Goal: Transaction & Acquisition: Purchase product/service

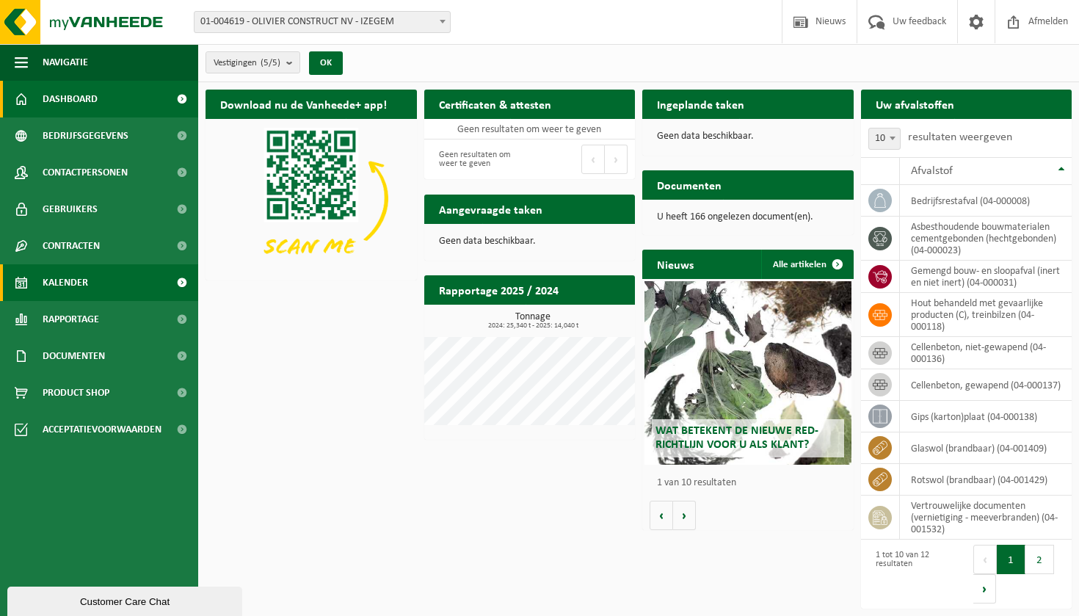
click at [105, 294] on link "Kalender" at bounding box center [99, 282] width 198 height 37
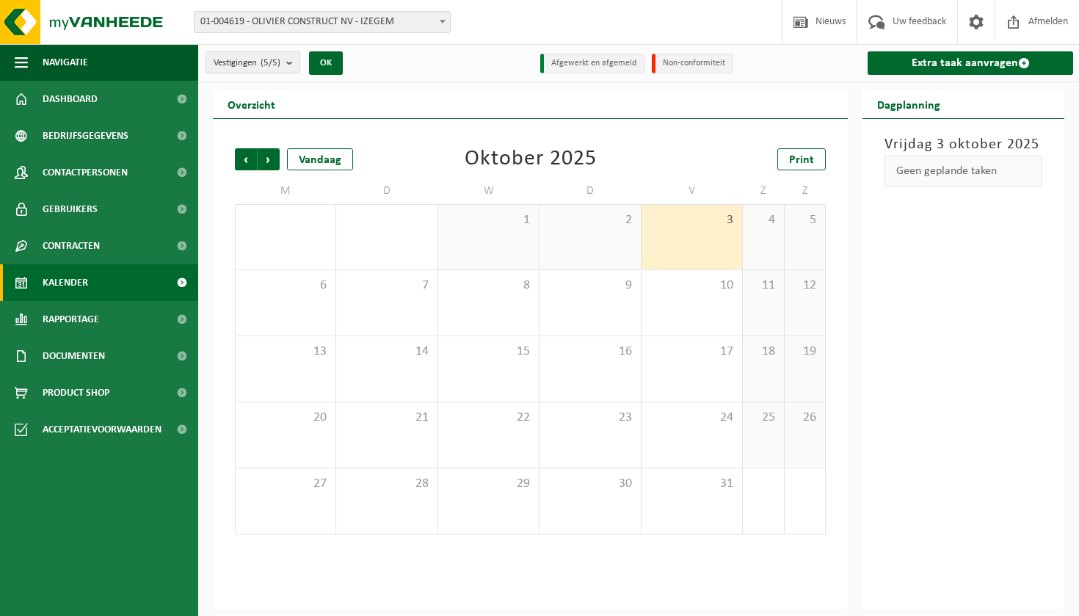
click at [674, 225] on span "3" at bounding box center [692, 220] width 86 height 16
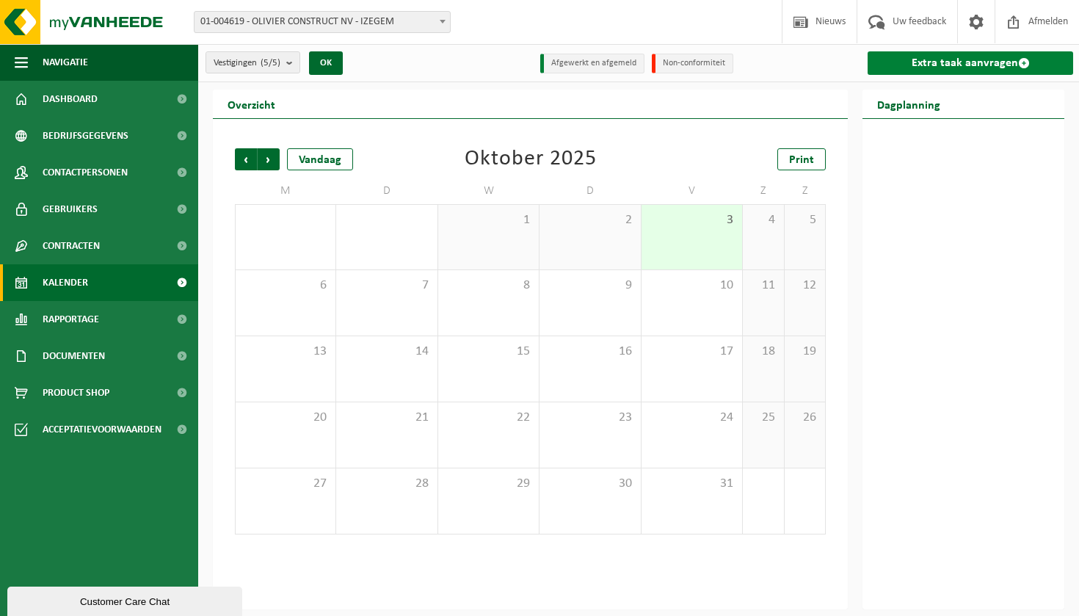
click at [946, 63] on link "Extra taak aanvragen" at bounding box center [969, 62] width 205 height 23
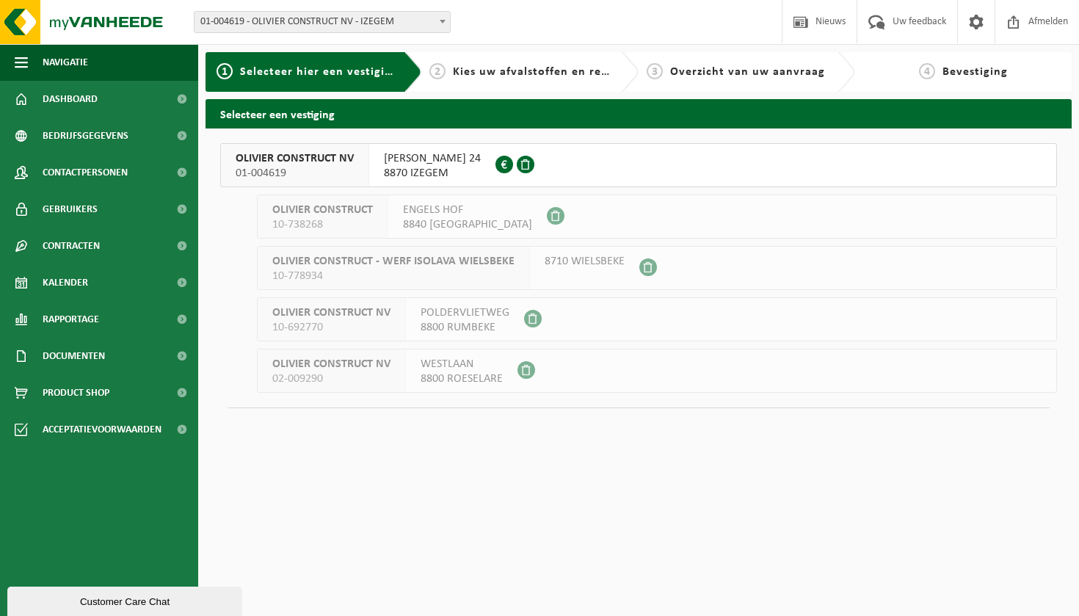
click at [426, 155] on span "LODEWIJK DE RAETLAAN 24" at bounding box center [432, 158] width 97 height 15
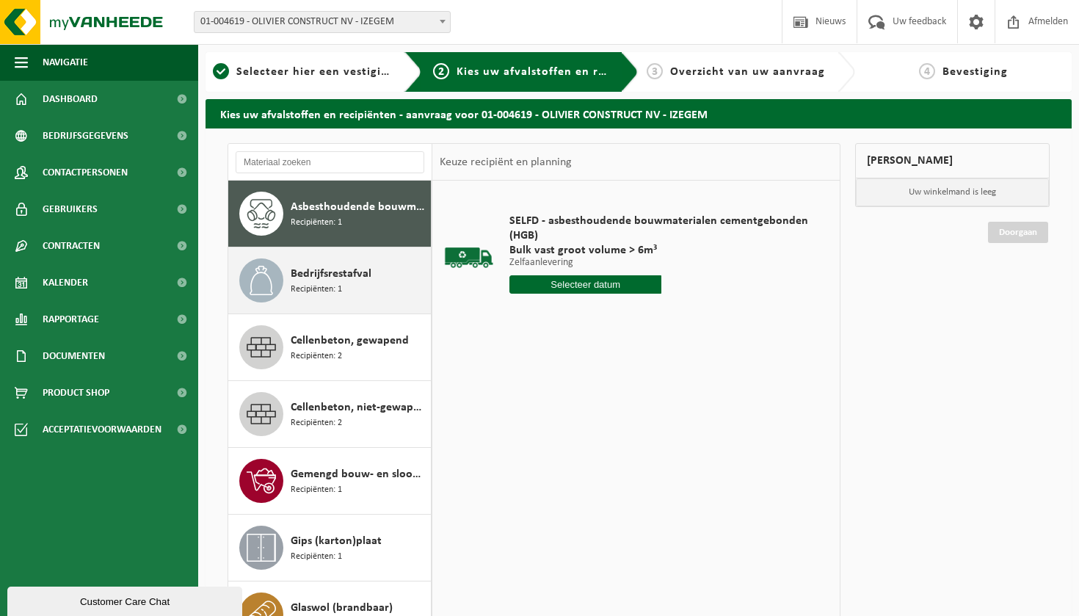
click at [344, 299] on div "Bedrijfsrestafval Recipiënten: 1" at bounding box center [359, 280] width 136 height 44
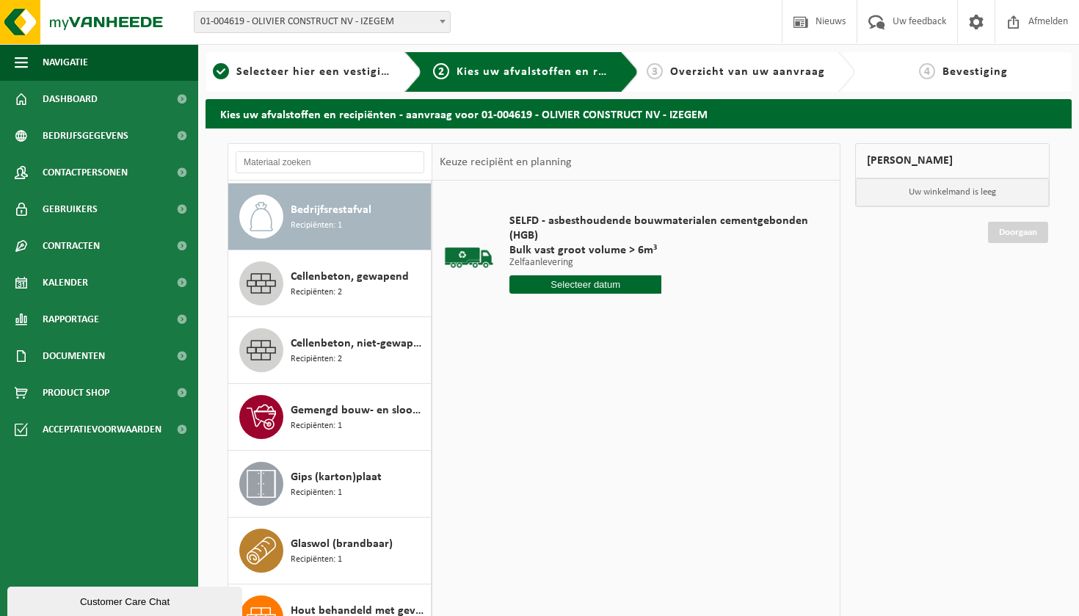
scroll to position [67, 0]
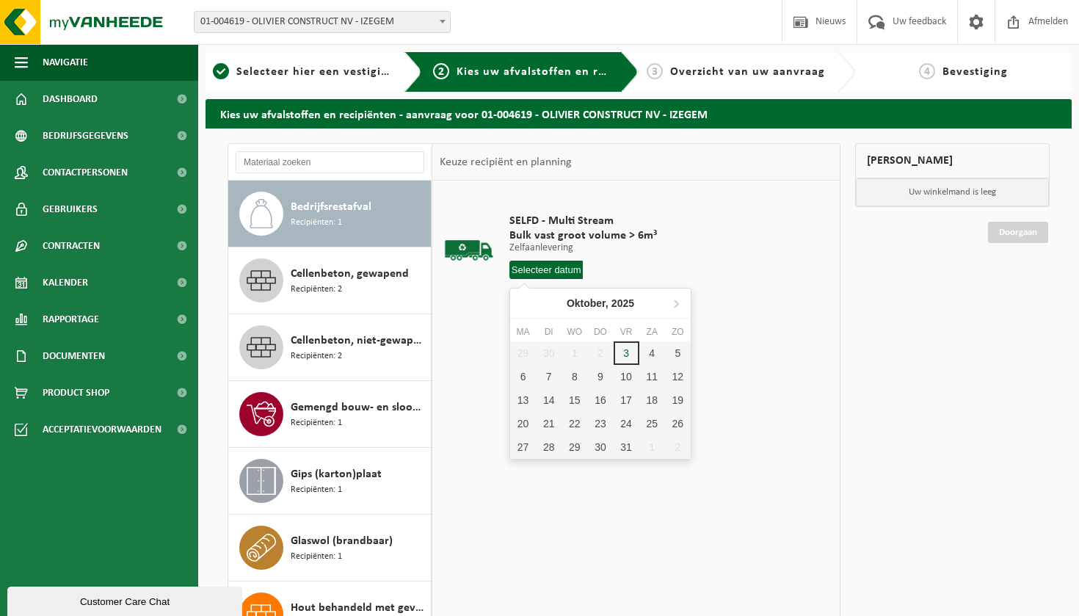
click at [553, 269] on input "text" at bounding box center [546, 270] width 74 height 18
click at [619, 349] on div "3" at bounding box center [627, 352] width 26 height 23
type input "Van 2025-10-03"
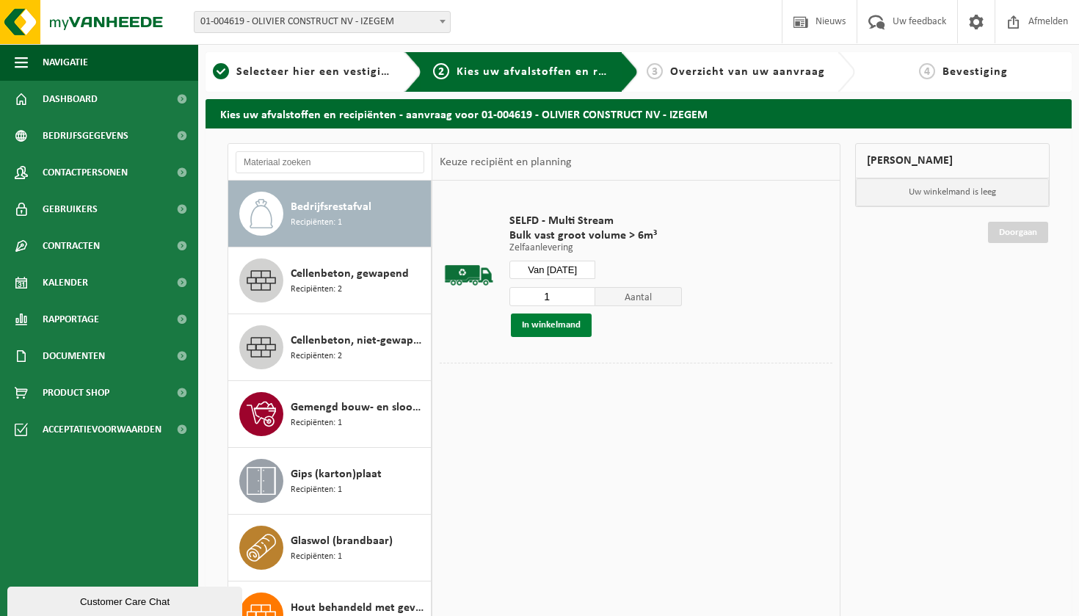
click at [569, 330] on button "In winkelmand" at bounding box center [551, 324] width 81 height 23
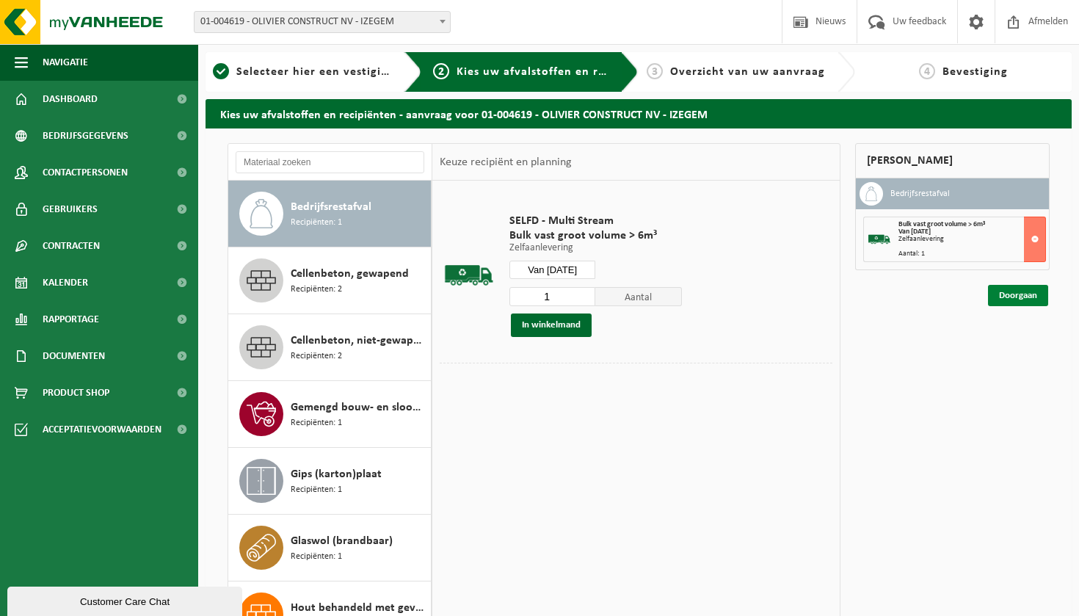
click at [1030, 298] on link "Doorgaan" at bounding box center [1018, 295] width 60 height 21
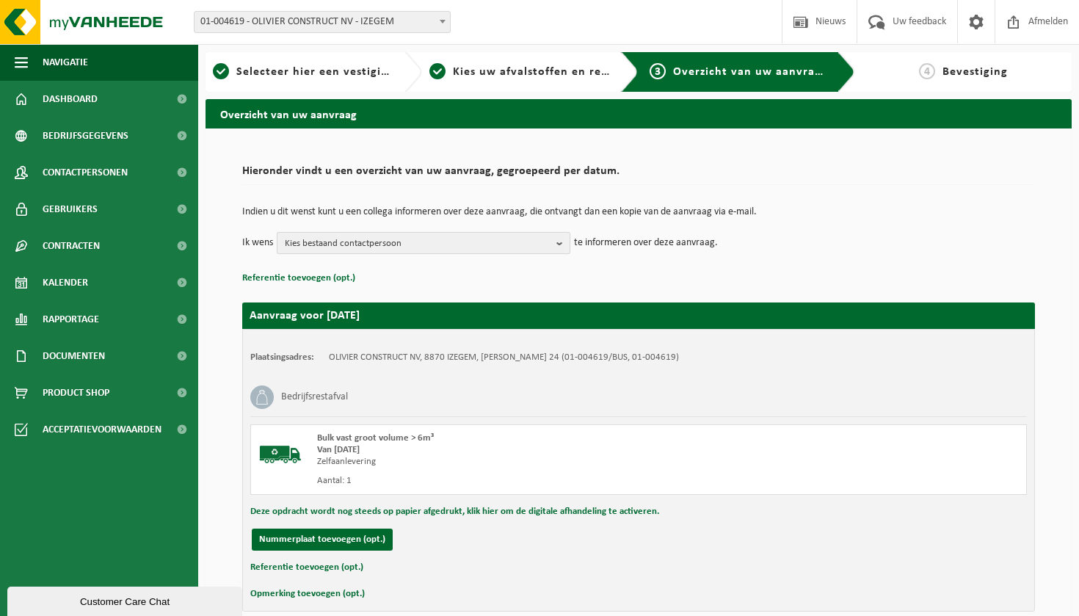
click at [393, 248] on span "Kies bestaand contactpersoon" at bounding box center [418, 244] width 266 height 22
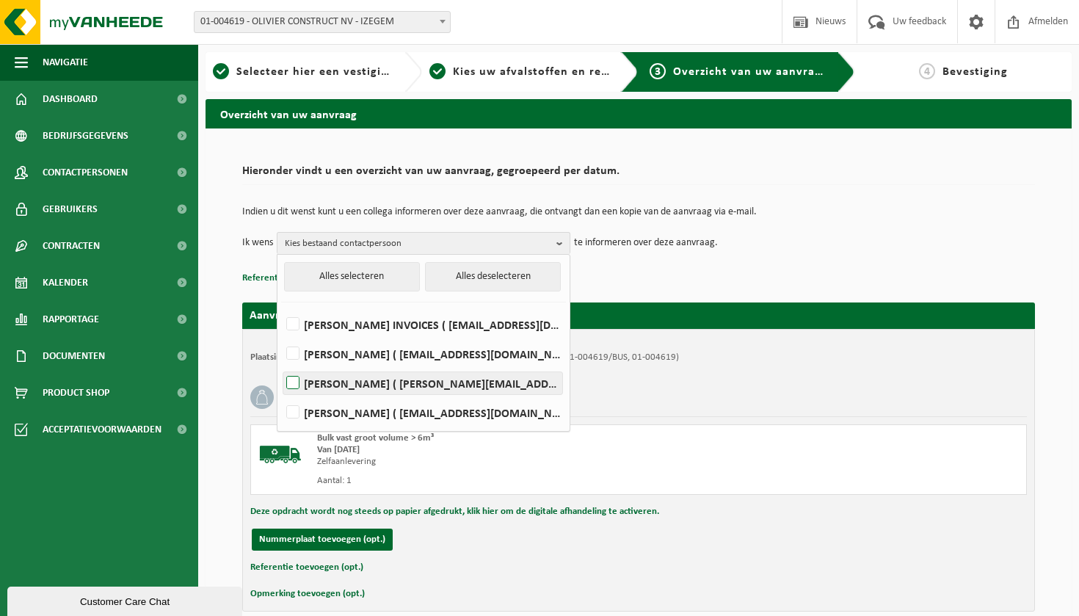
click at [367, 380] on label "ISABELLE DEVLAEMINCK ( idevlaeminck@olivierconstruct.be )" at bounding box center [422, 383] width 279 height 22
click at [281, 365] on input "ISABELLE DEVLAEMINCK ( idevlaeminck@olivierconstruct.be )" at bounding box center [280, 364] width 1 height 1
checkbox input "true"
click at [678, 239] on p "te informeren over deze aanvraag." at bounding box center [646, 243] width 144 height 22
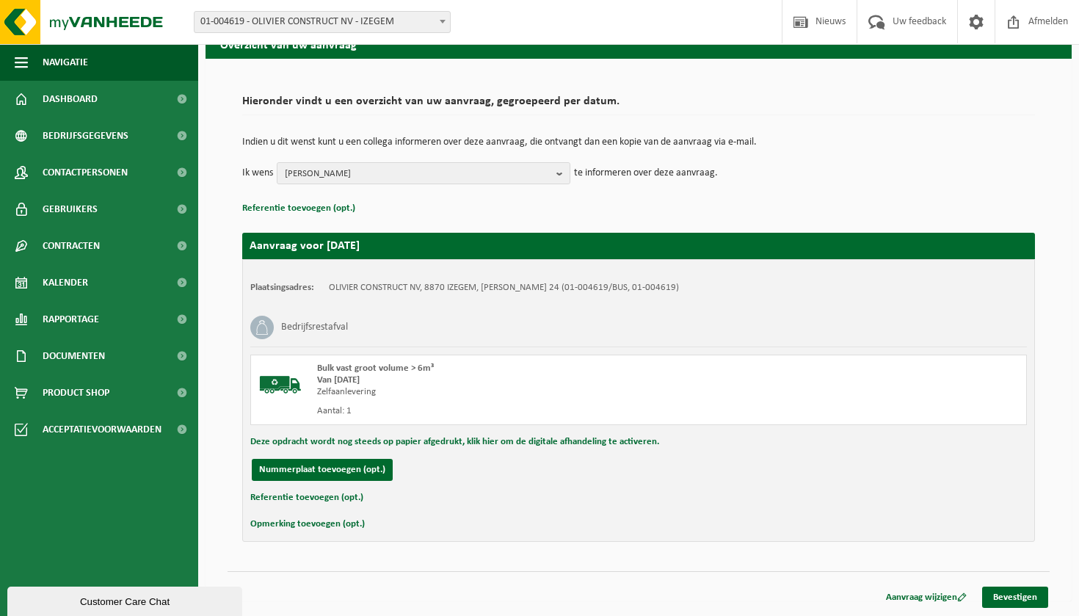
scroll to position [70, 0]
click at [1030, 597] on link "Bevestigen" at bounding box center [1015, 596] width 66 height 21
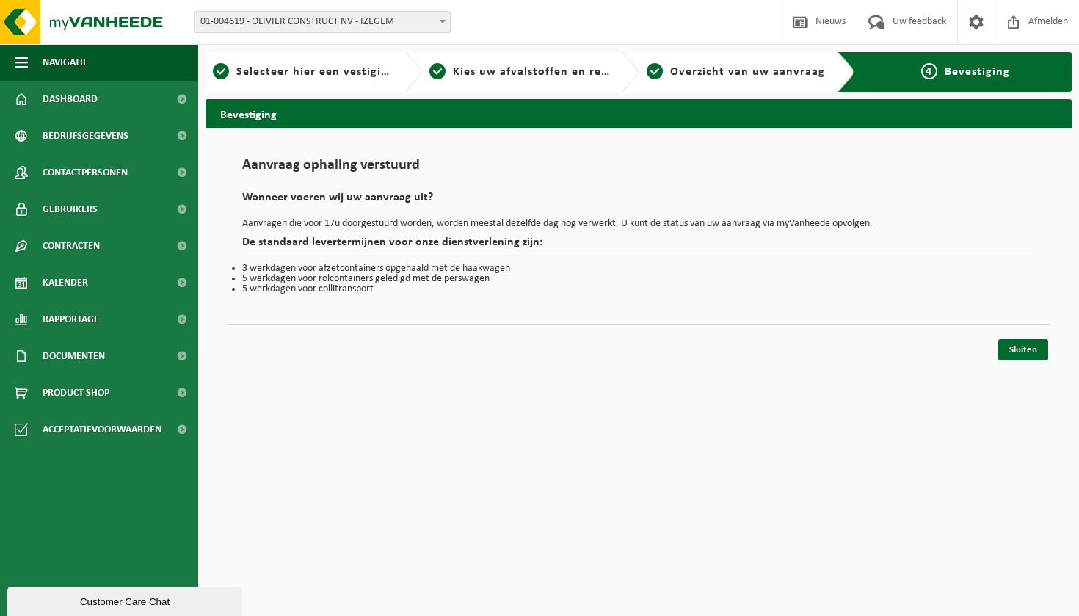
click at [528, 219] on p "Aanvragen die voor 17u doorgestuurd worden, worden meestal dezelfde dag nog ver…" at bounding box center [638, 224] width 793 height 10
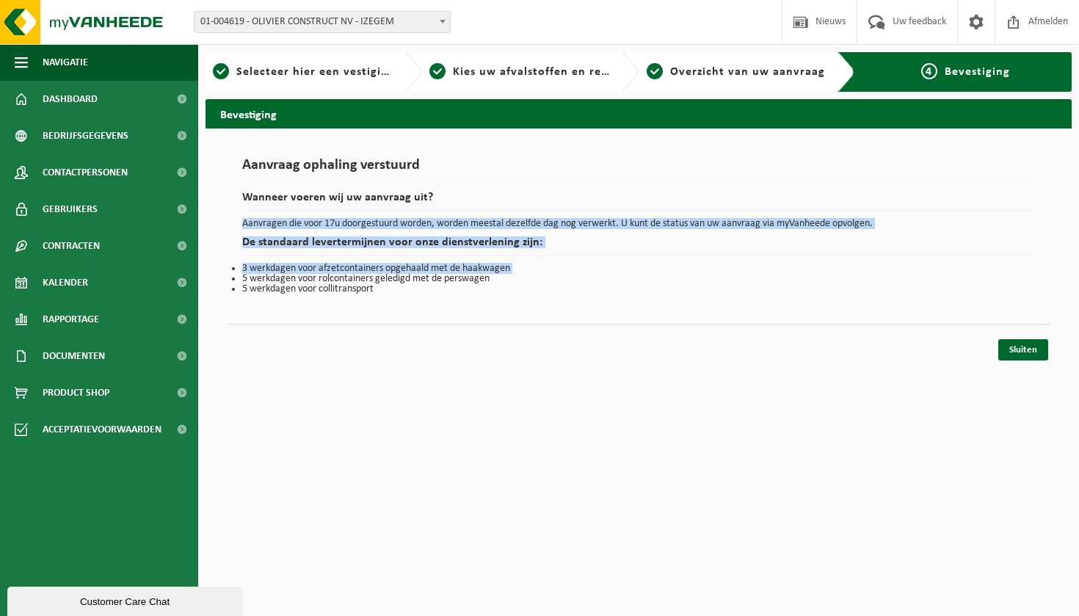
drag, startPoint x: 528, startPoint y: 219, endPoint x: 527, endPoint y: 280, distance: 60.9
click at [527, 277] on div "Aanvraag ophaling verstuurd Wanneer voeren wij uw aanvraag uit? Aanvragen die v…" at bounding box center [638, 226] width 793 height 136
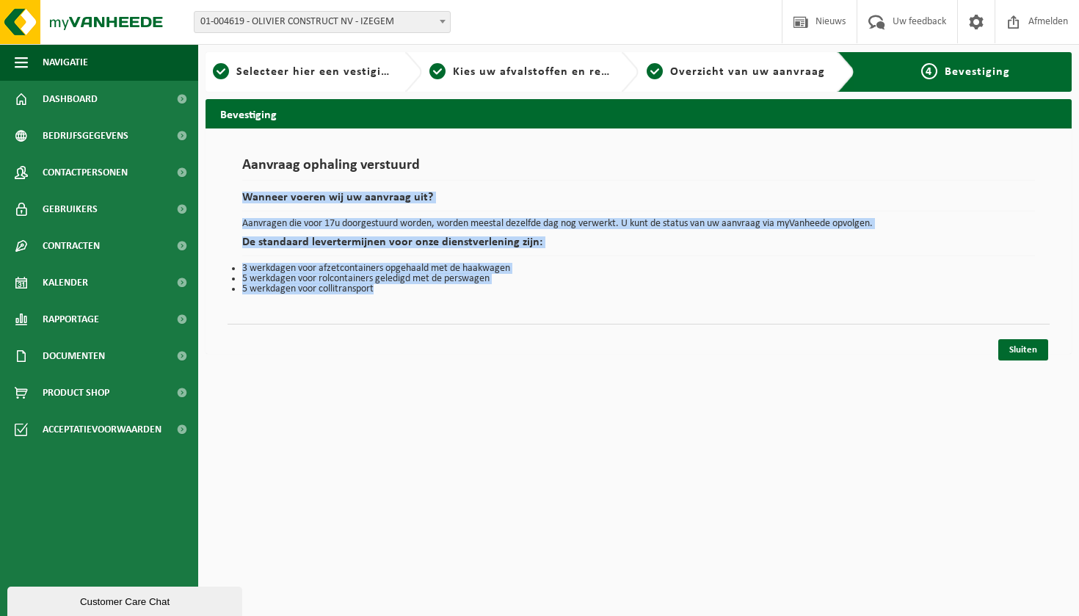
drag, startPoint x: 525, startPoint y: 291, endPoint x: 529, endPoint y: 169, distance: 122.6
click at [529, 172] on div "Aanvraag ophaling verstuurd Wanneer voeren wij uw aanvraag uit? Aanvragen die v…" at bounding box center [638, 226] width 793 height 136
drag, startPoint x: 531, startPoint y: 163, endPoint x: 529, endPoint y: 292, distance: 129.2
click at [529, 282] on div "Aanvraag ophaling verstuurd Wanneer voeren wij uw aanvraag uit? Aanvragen die v…" at bounding box center [638, 226] width 793 height 136
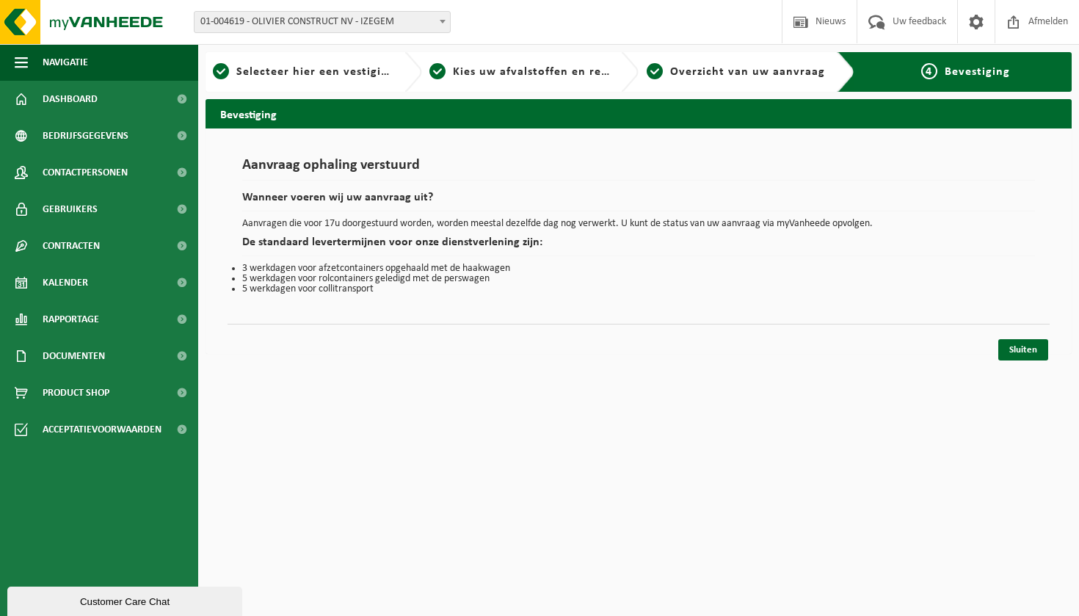
click at [529, 292] on li "5 werkdagen voor collitransport" at bounding box center [638, 289] width 793 height 10
click at [1006, 353] on link "Sluiten" at bounding box center [1023, 349] width 50 height 21
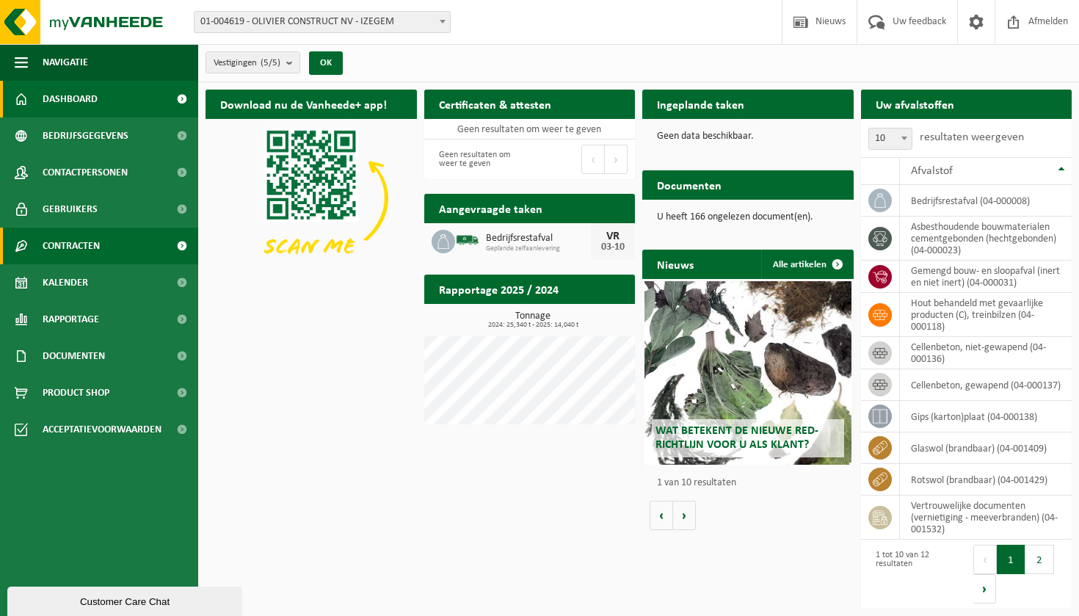
click at [125, 247] on link "Contracten" at bounding box center [99, 245] width 198 height 37
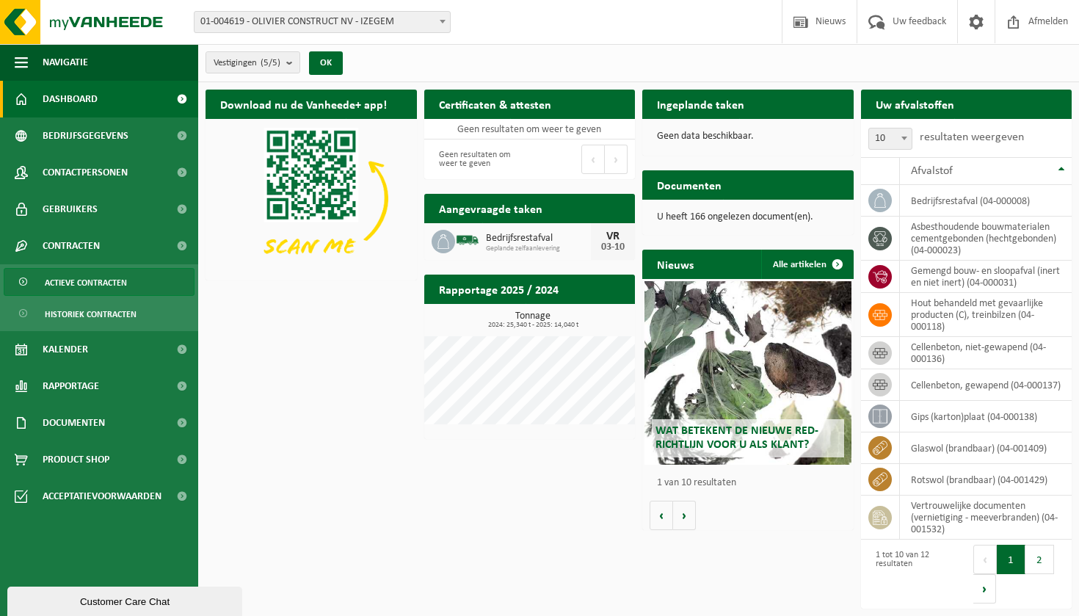
click at [115, 285] on span "Actieve contracten" at bounding box center [86, 283] width 82 height 28
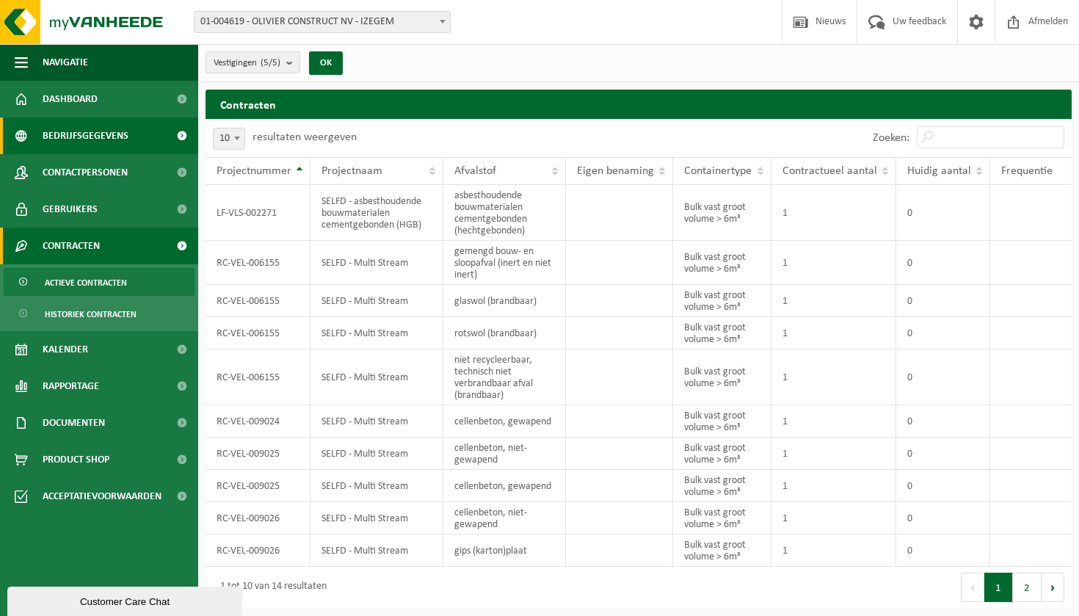
click at [105, 146] on span "Bedrijfsgegevens" at bounding box center [86, 135] width 86 height 37
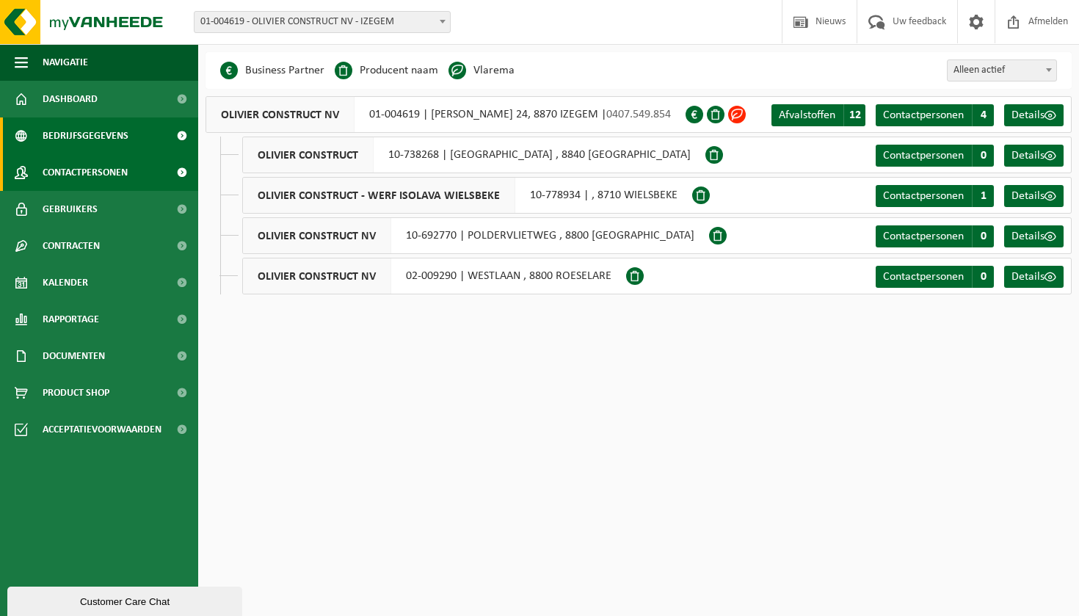
click at [107, 182] on span "Contactpersonen" at bounding box center [85, 172] width 85 height 37
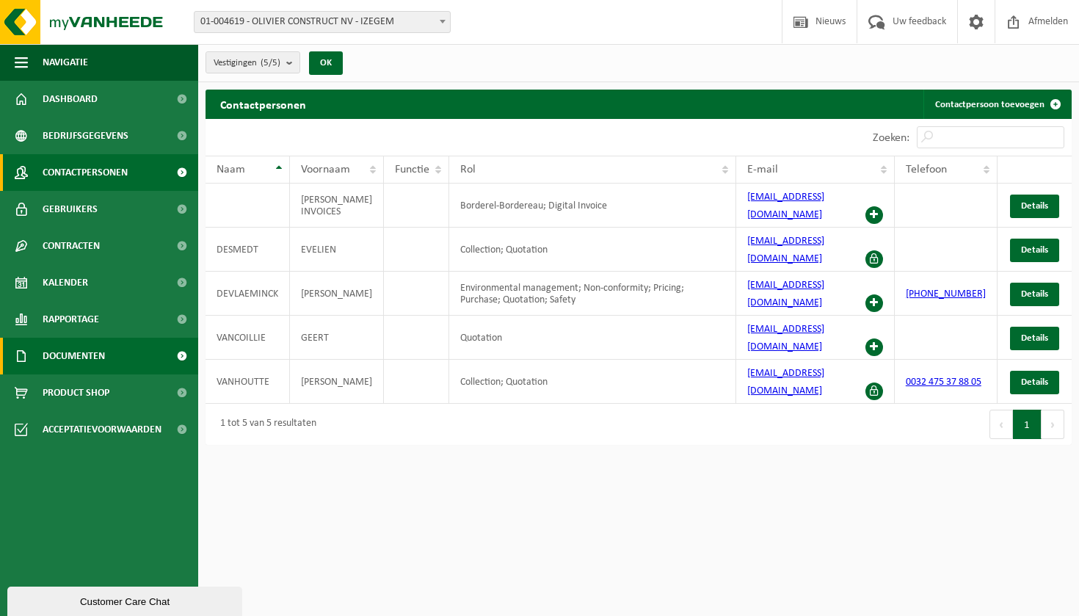
click at [102, 372] on span "Documenten" at bounding box center [74, 356] width 62 height 37
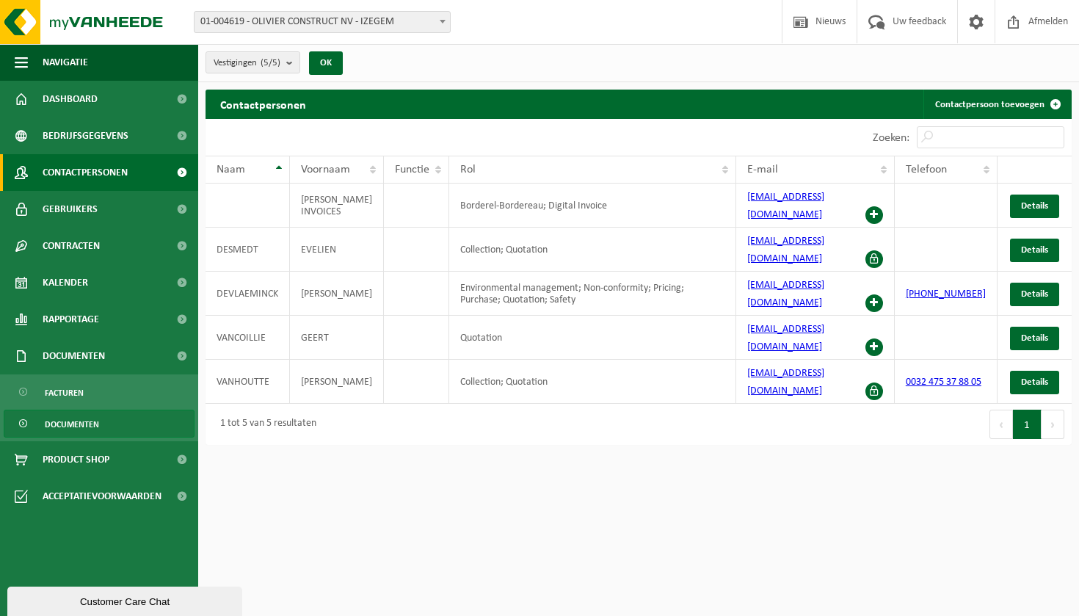
click at [93, 416] on span "Documenten" at bounding box center [72, 424] width 54 height 28
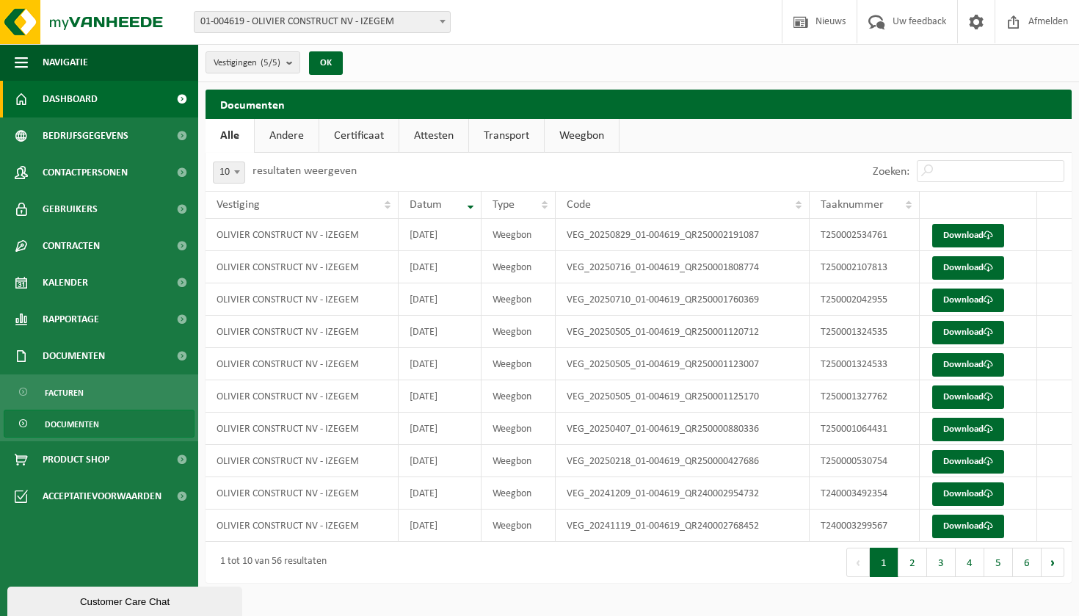
click at [134, 107] on link "Dashboard" at bounding box center [99, 99] width 198 height 37
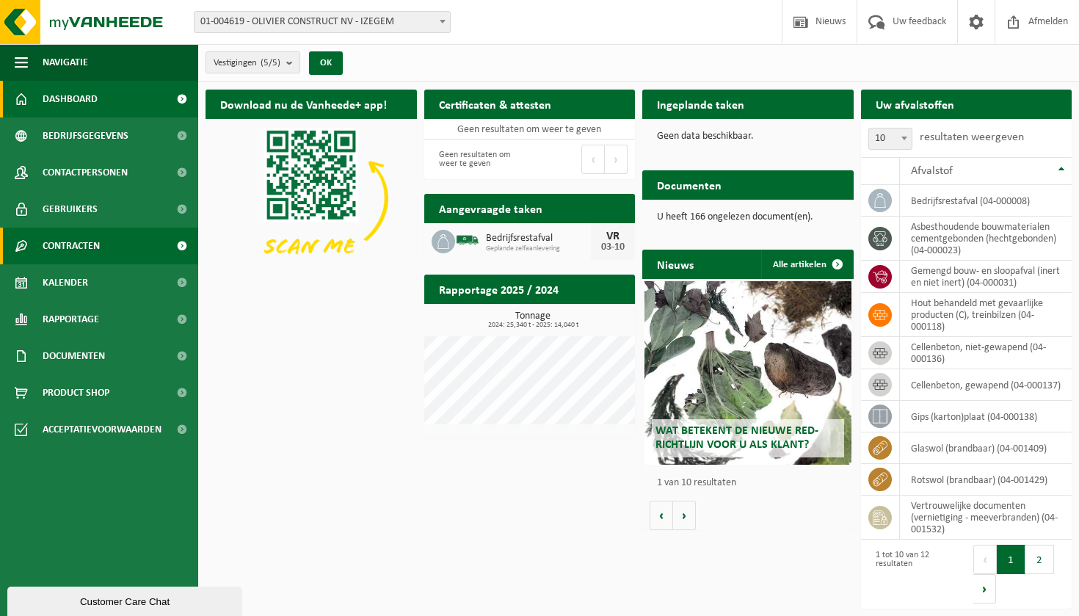
click at [106, 238] on link "Contracten" at bounding box center [99, 245] width 198 height 37
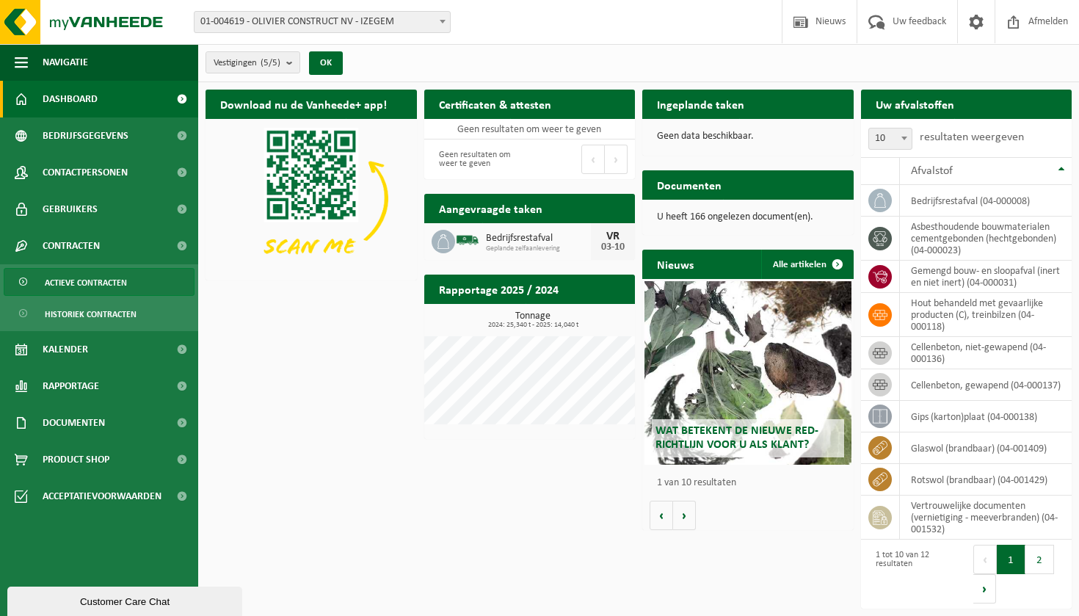
click at [107, 276] on span "Actieve contracten" at bounding box center [86, 283] width 82 height 28
